Goal: Complete application form: Complete application form

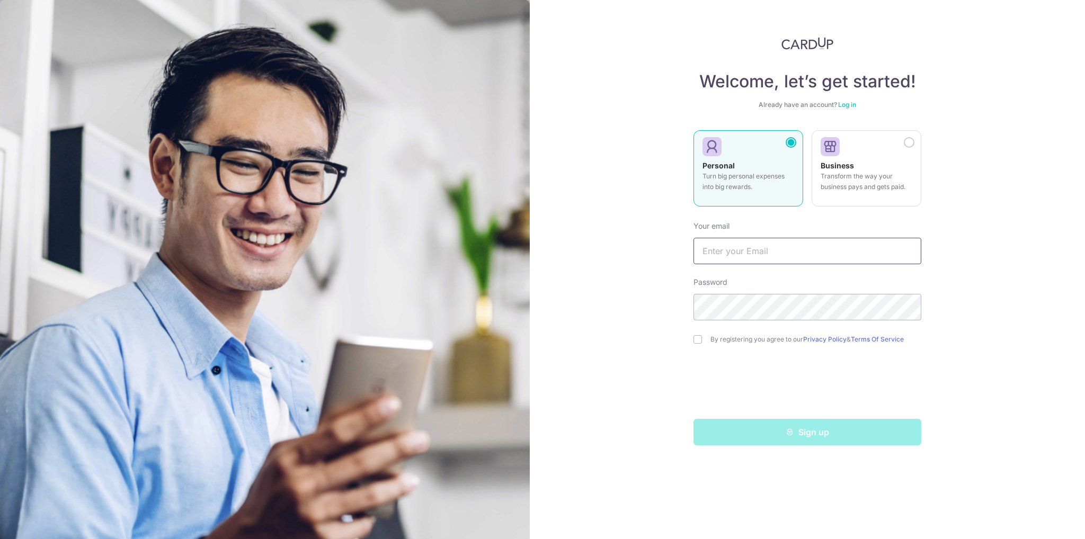
click at [801, 251] on input "text" at bounding box center [808, 251] width 228 height 26
click at [1005, 232] on div "Welcome, let’s get started! Already have an account? Log in Personal Turn big p…" at bounding box center [807, 269] width 555 height 539
click at [739, 251] on input "text" at bounding box center [808, 251] width 228 height 26
type input "[EMAIL_ADDRESS][DOMAIN_NAME]"
click at [1013, 280] on div "Welcome, let’s get started! Already have an account? Log in Personal Turn big p…" at bounding box center [807, 269] width 555 height 539
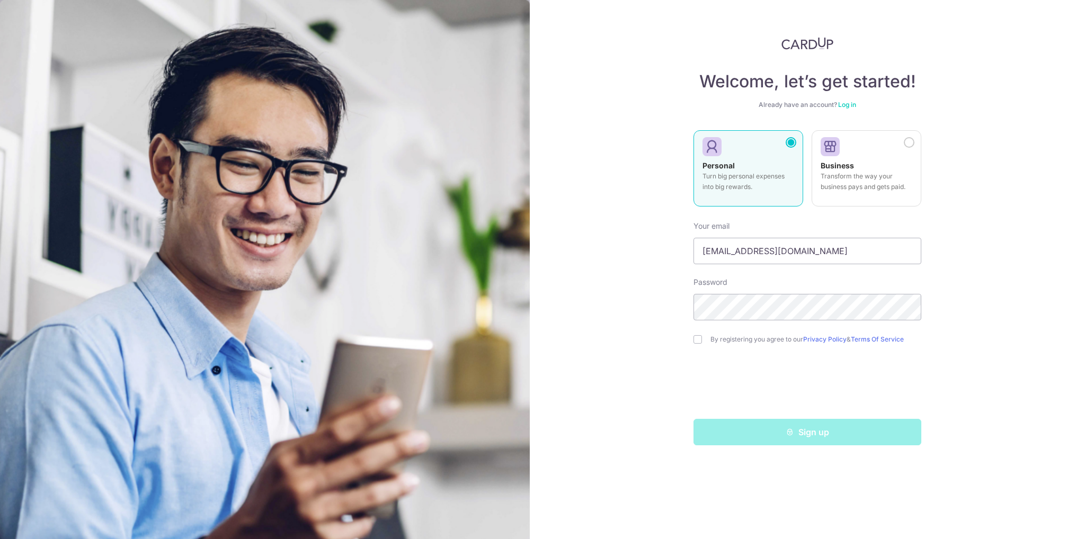
click at [613, 214] on div "Welcome, let’s get started! Already have an account? Log in Personal Turn big p…" at bounding box center [807, 269] width 555 height 539
click at [1052, 94] on div "Welcome, let’s get started! Already have an account? Log in Personal Turn big p…" at bounding box center [807, 269] width 555 height 539
